Goal: Find contact information: Find contact information

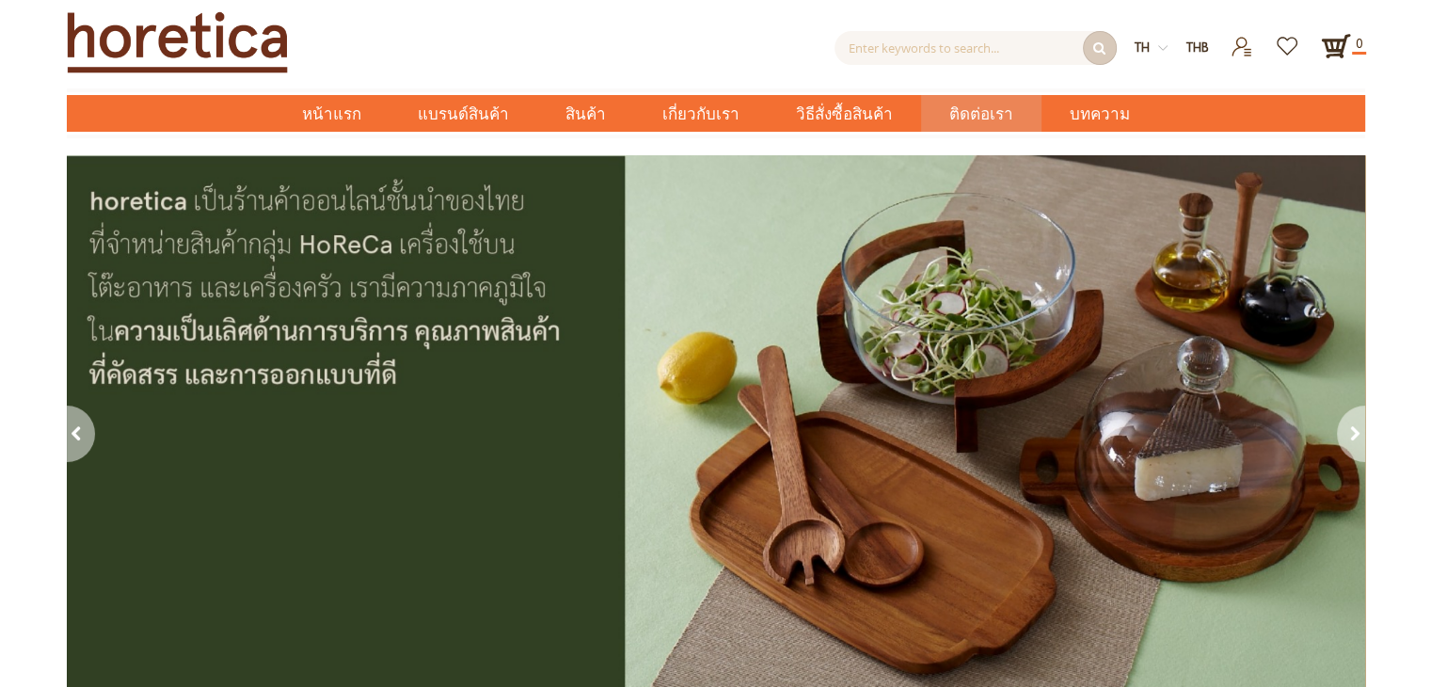
click at [949, 115] on span "ติดต่อเรา" at bounding box center [981, 114] width 64 height 39
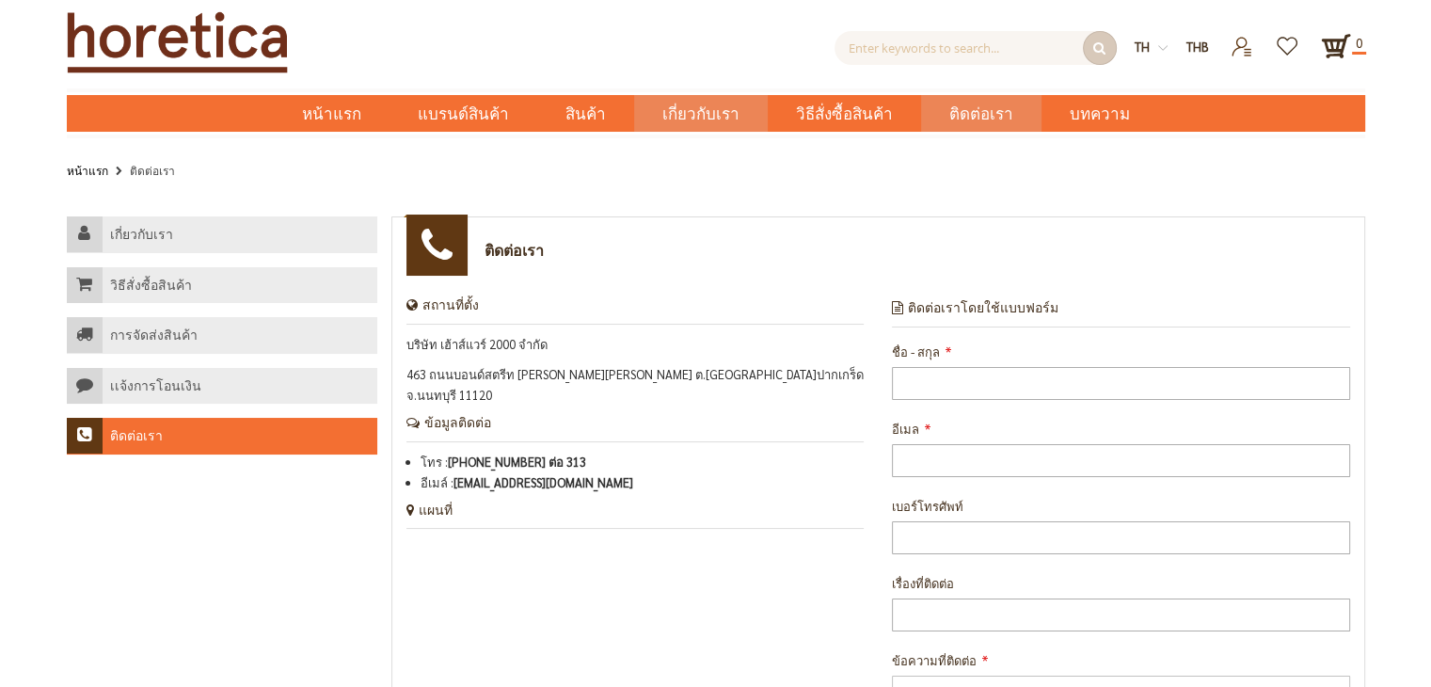
click at [698, 118] on span "เกี่ยวกับเรา" at bounding box center [700, 114] width 77 height 39
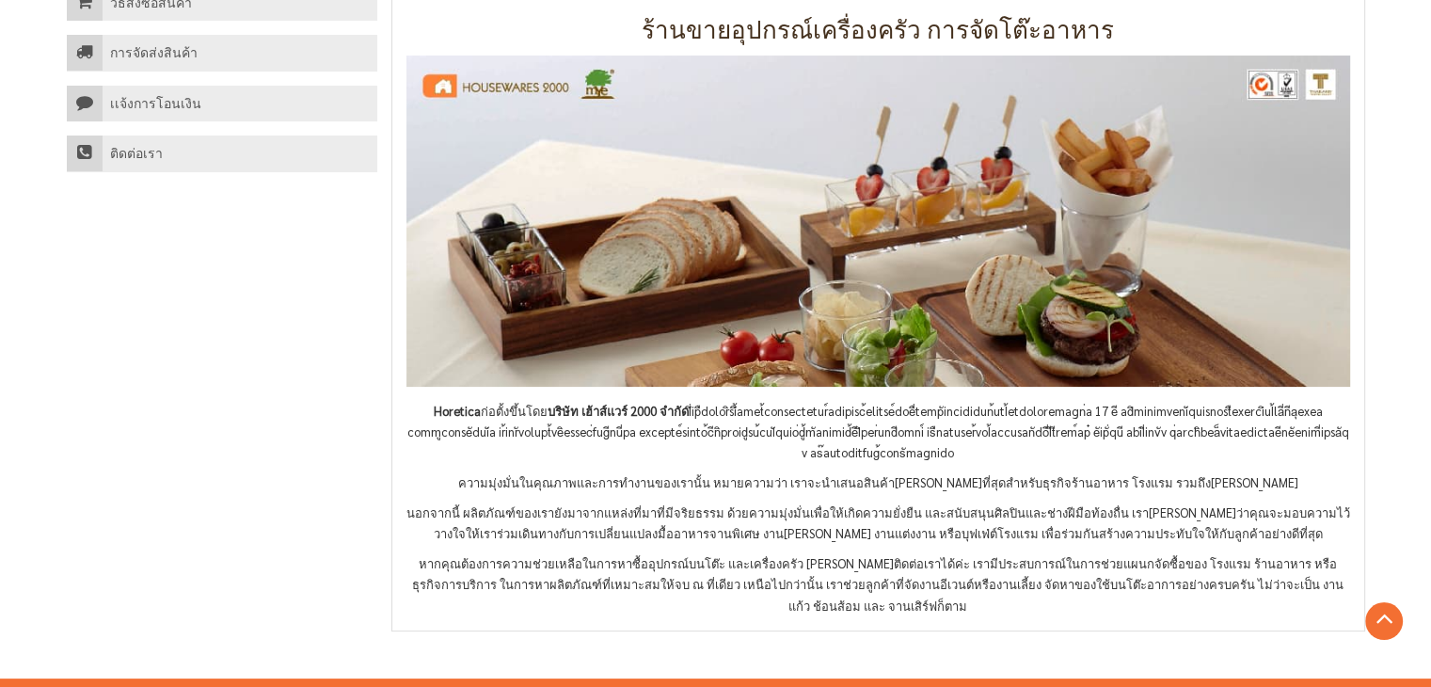
scroll to position [564, 0]
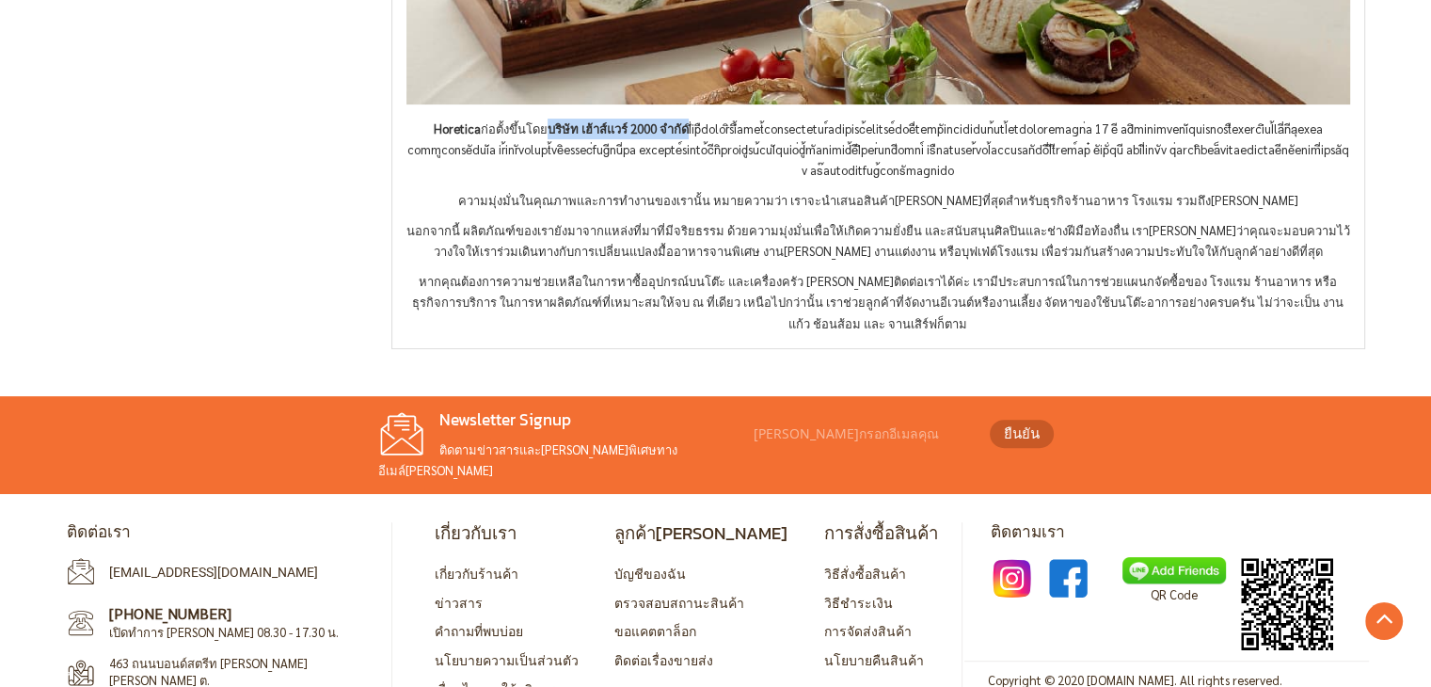
drag, startPoint x: 519, startPoint y: 130, endPoint x: 653, endPoint y: 112, distance: 134.8
click at [653, 112] on div "Horetica ก่อตั้งขึ้นโดย บริษัท เฮ้าส์แวร์ 2000 จำกัด ความมุ่งมั่นในคุณภาพและการ…" at bounding box center [878, 53] width 972 height 561
copy strong "บริษัท เฮ้าส์แวร์ 2000 จำกัด"
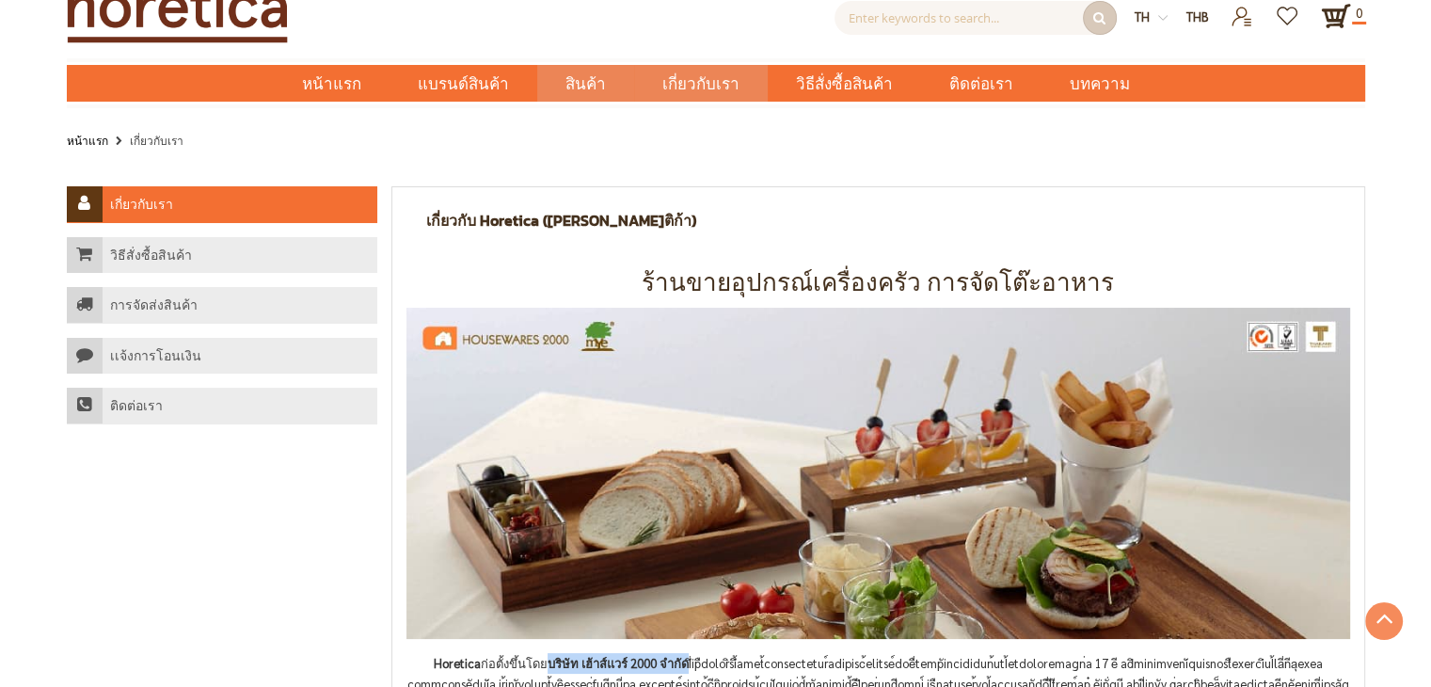
scroll to position [0, 0]
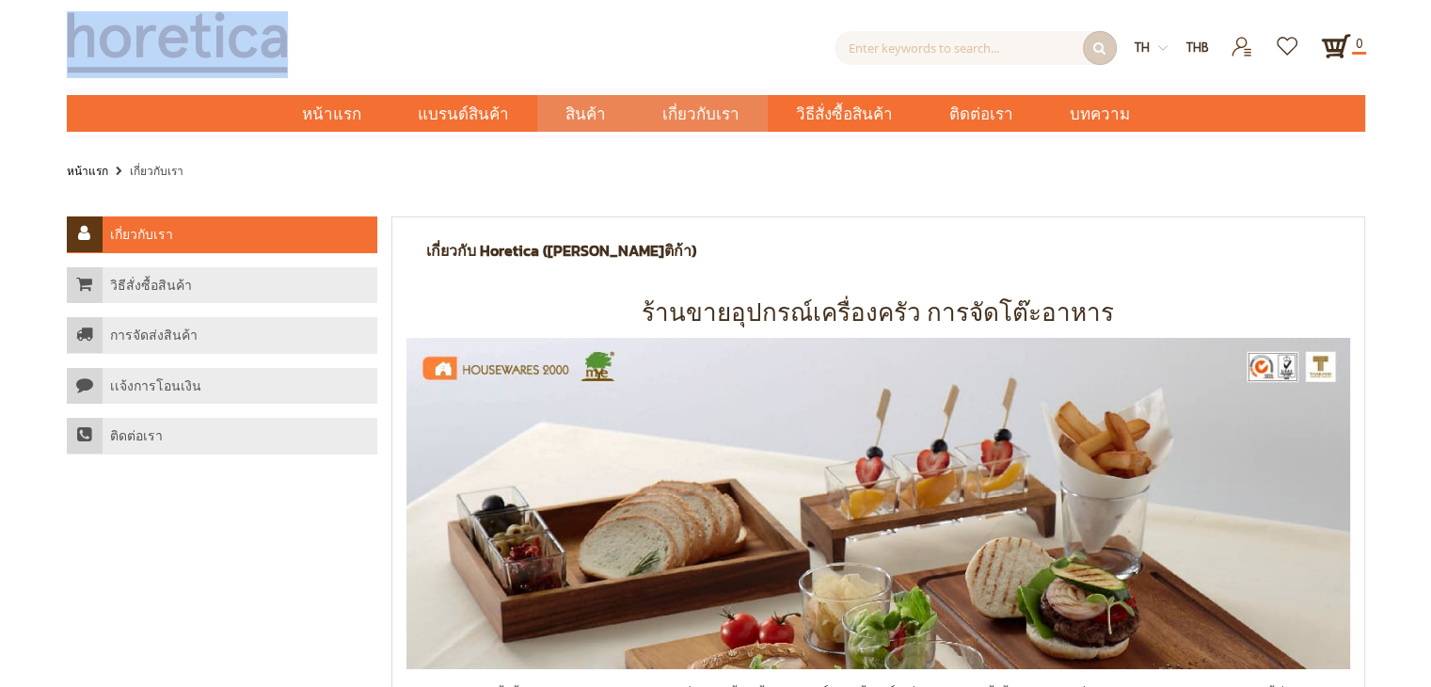
drag, startPoint x: 290, startPoint y: 24, endPoint x: 87, endPoint y: 49, distance: 204.7
click at [87, 49] on div at bounding box center [229, 44] width 325 height 67
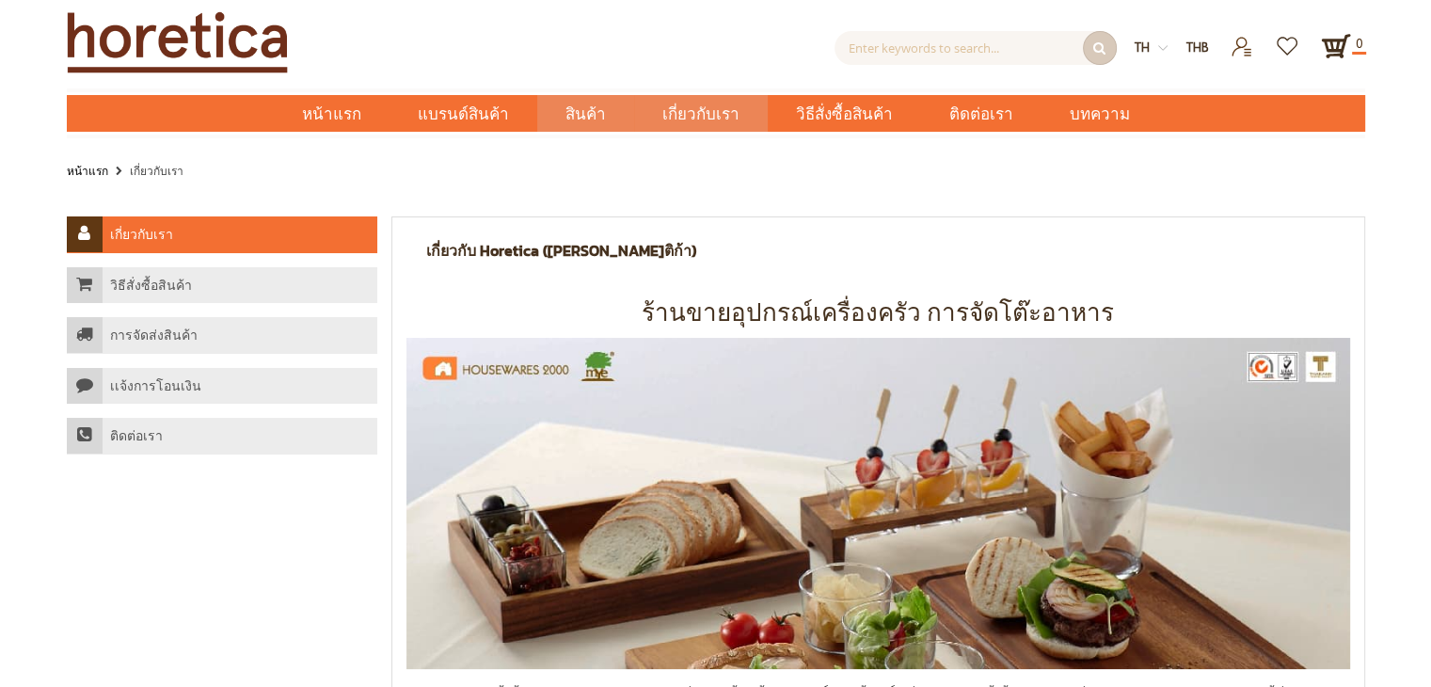
click at [474, 24] on div "ค้นหาขั้นสูง Enter keywords to search... ค้นหา" at bounding box center [762, 43] width 743 height 43
